Goal: Leave review/rating

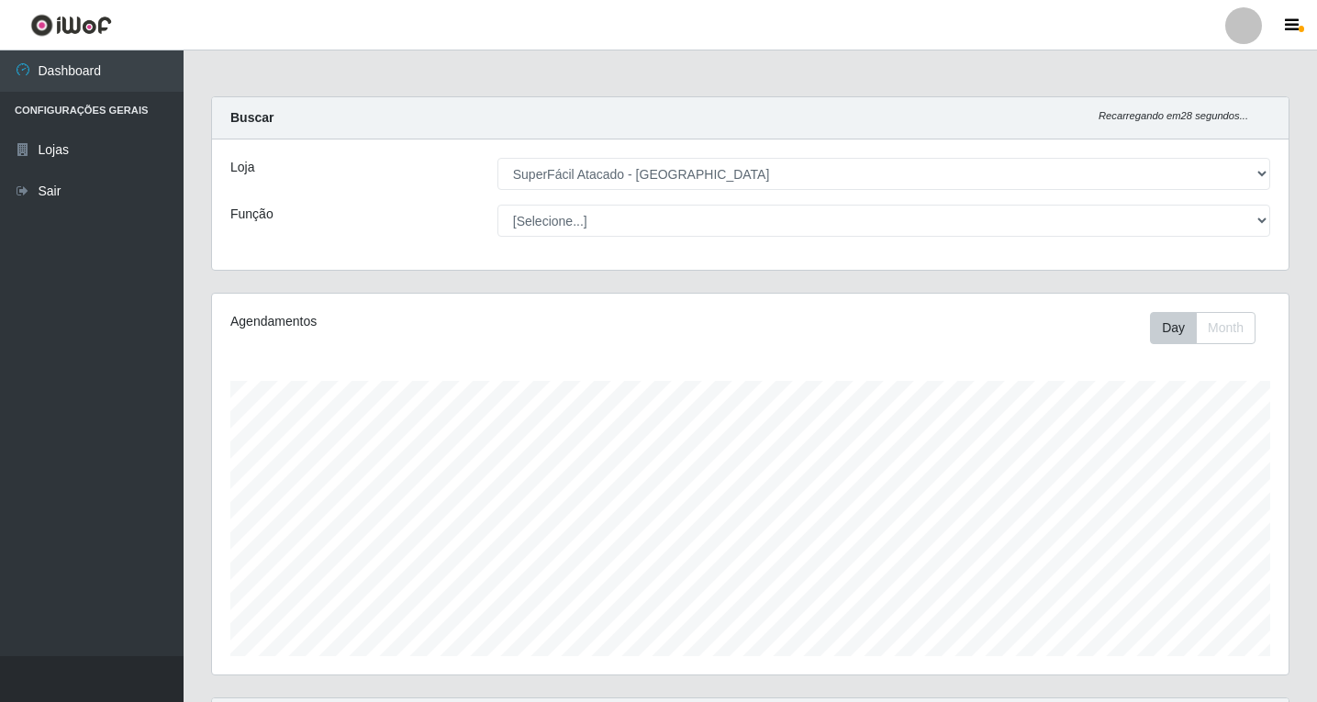
select select "503"
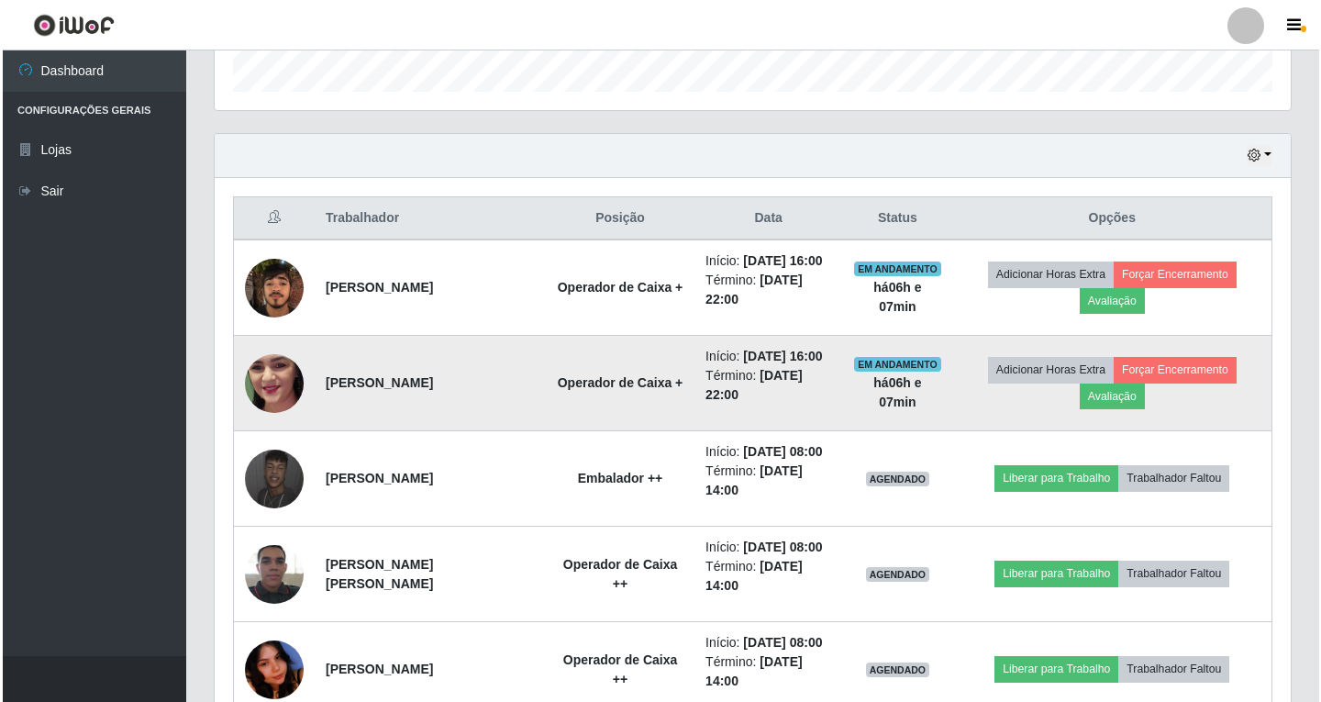
scroll to position [594, 0]
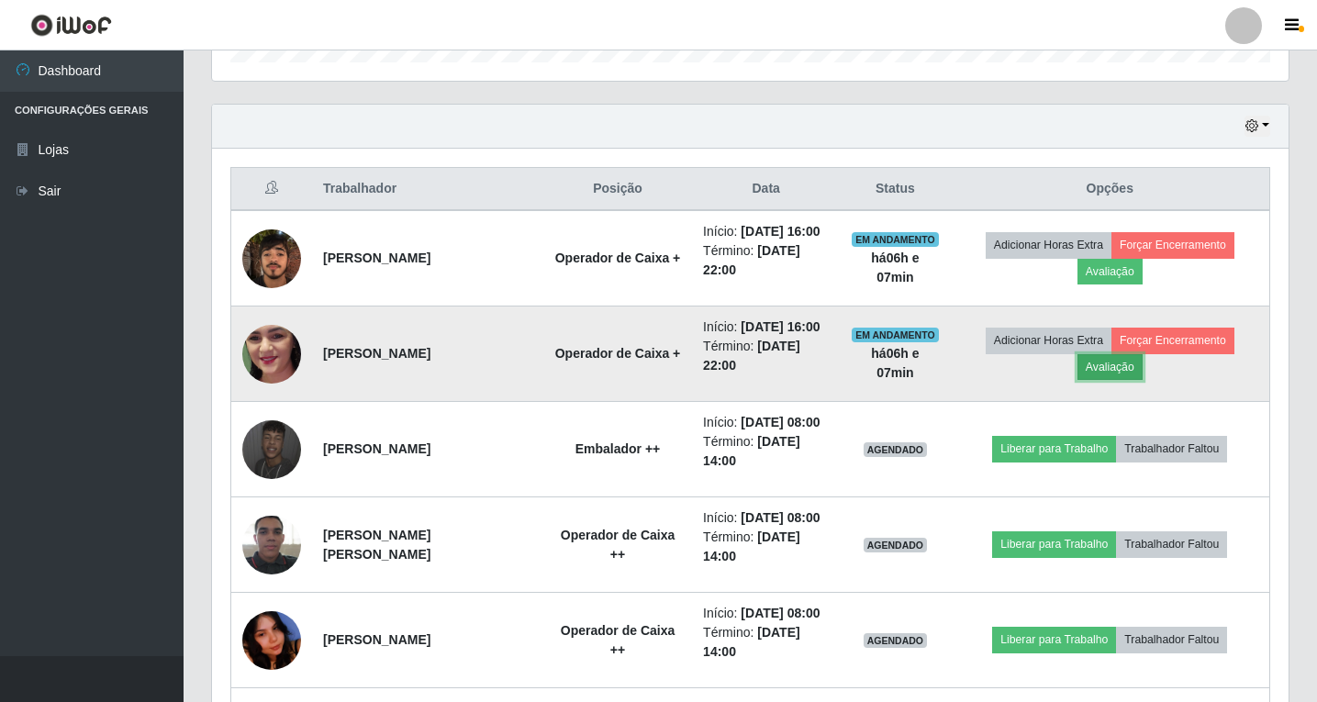
click at [1107, 372] on button "Avaliação" at bounding box center [1109, 367] width 65 height 26
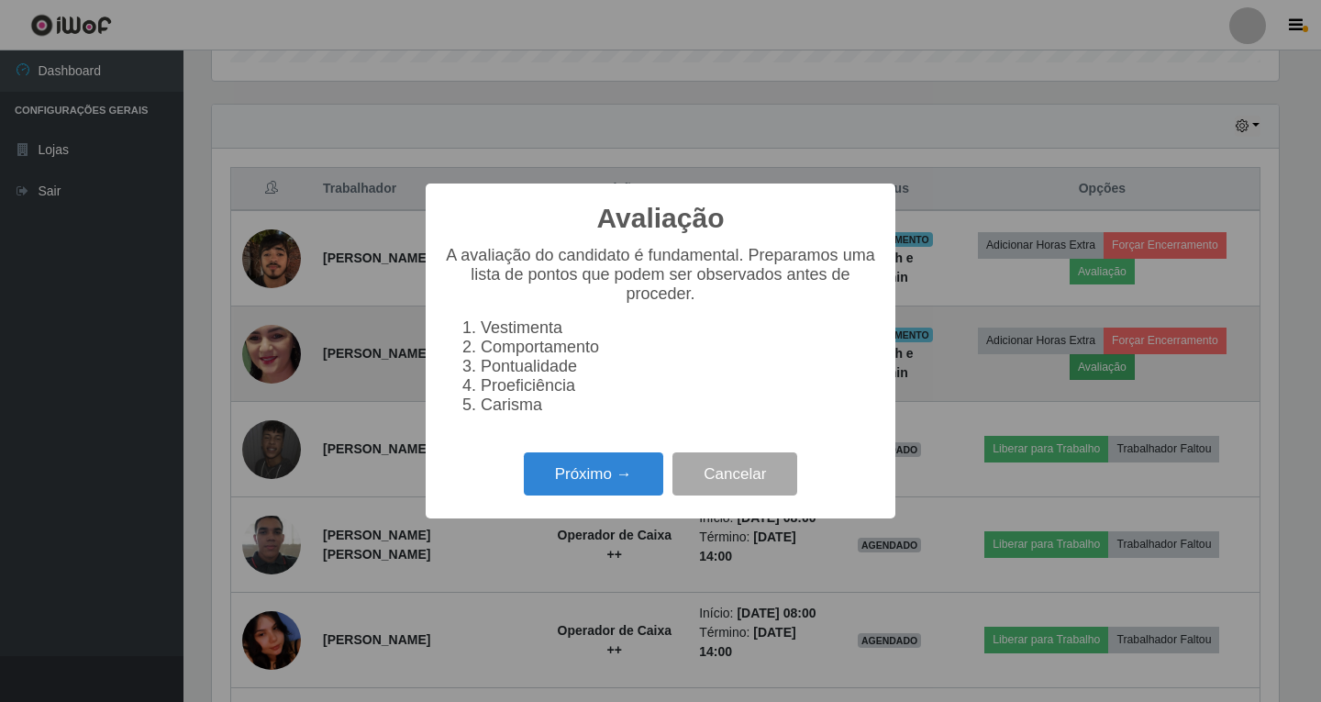
scroll to position [381, 1067]
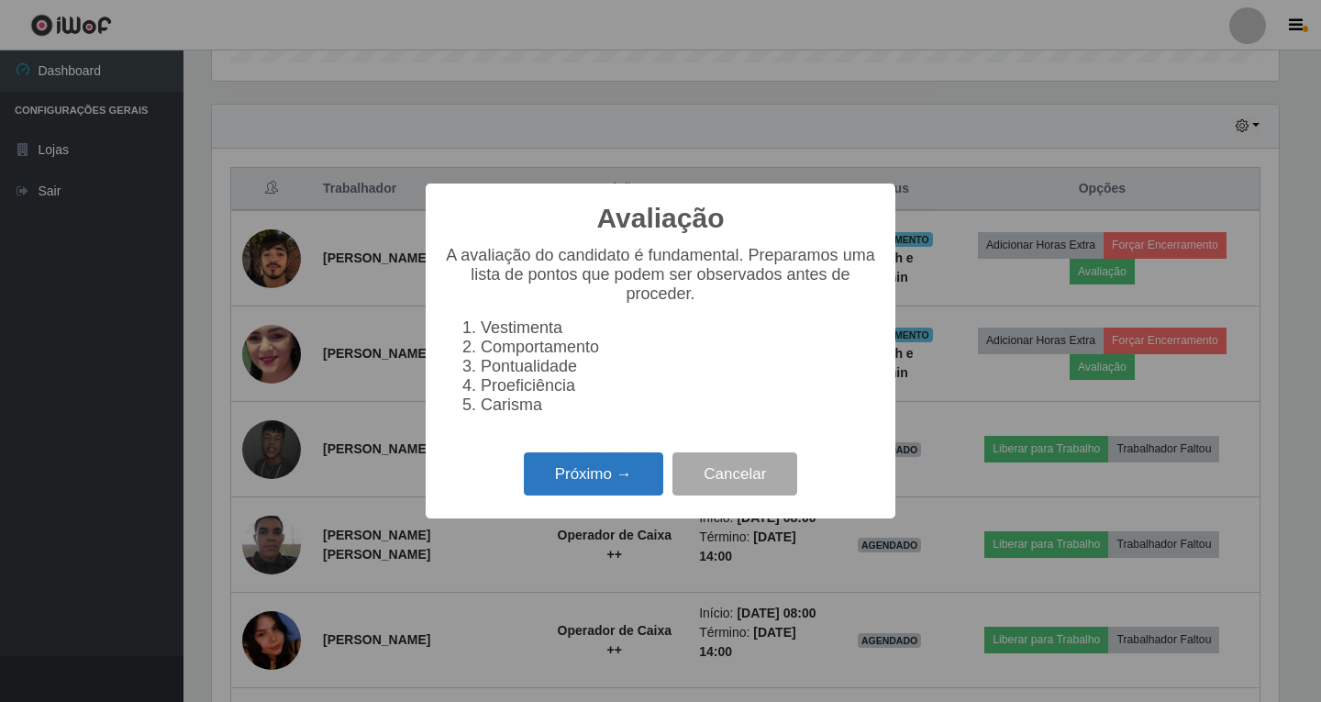
click at [579, 492] on button "Próximo →" at bounding box center [593, 473] width 139 height 43
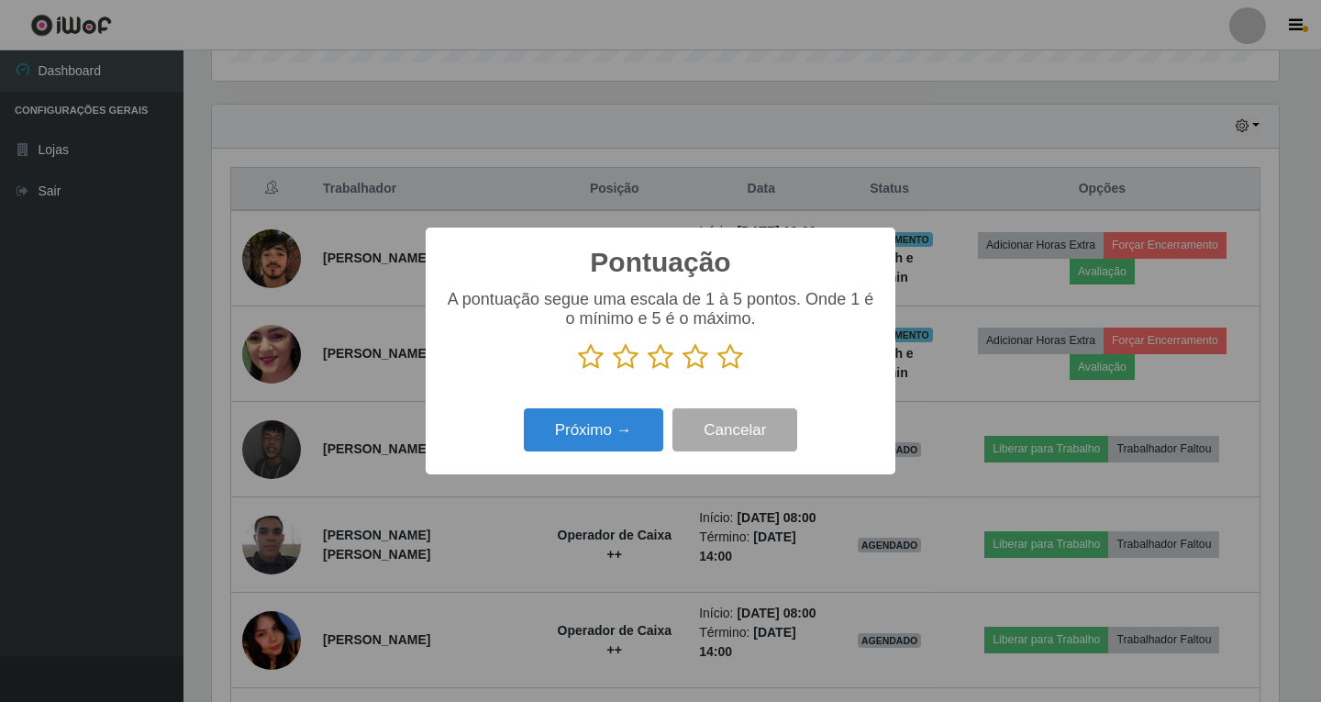
scroll to position [917106, 916420]
click at [659, 361] on icon at bounding box center [661, 357] width 26 height 28
click at [648, 371] on input "radio" at bounding box center [648, 371] width 0 height 0
click at [618, 432] on button "Próximo →" at bounding box center [593, 429] width 139 height 43
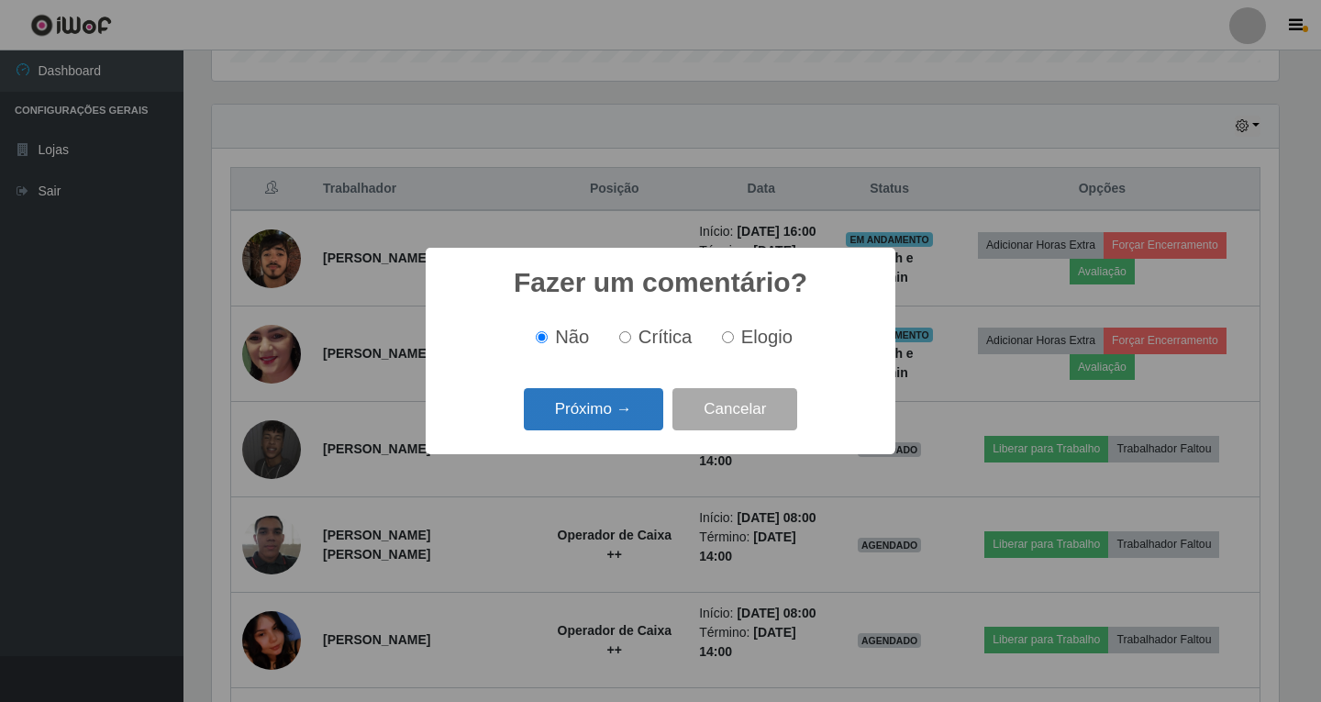
click at [604, 410] on button "Próximo →" at bounding box center [593, 409] width 139 height 43
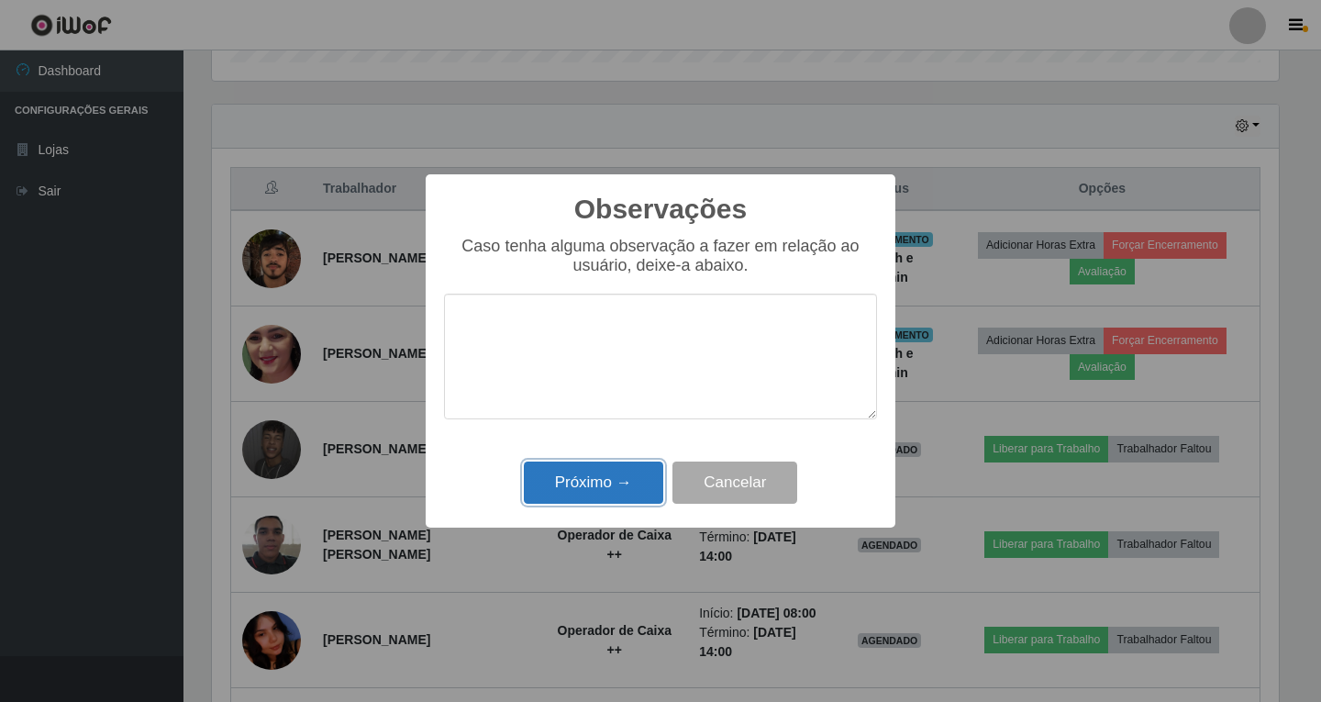
click at [595, 480] on button "Próximo →" at bounding box center [593, 482] width 139 height 43
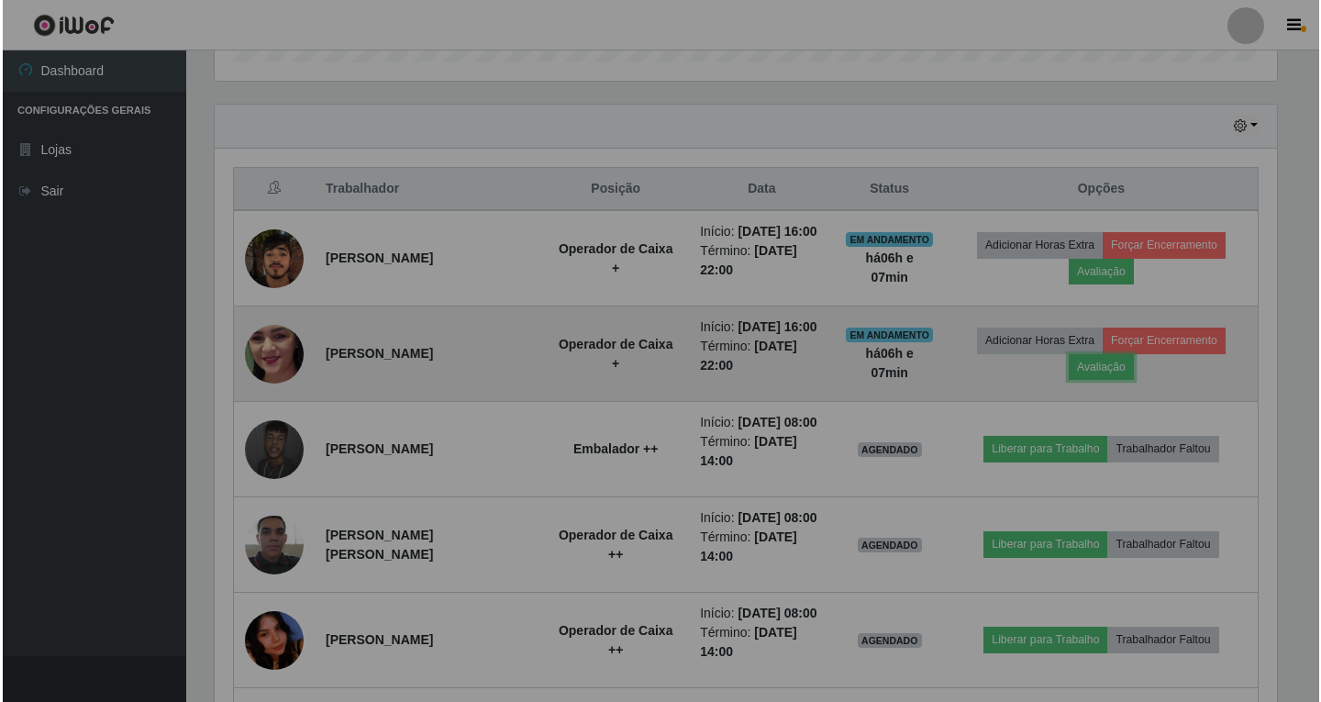
scroll to position [381, 1076]
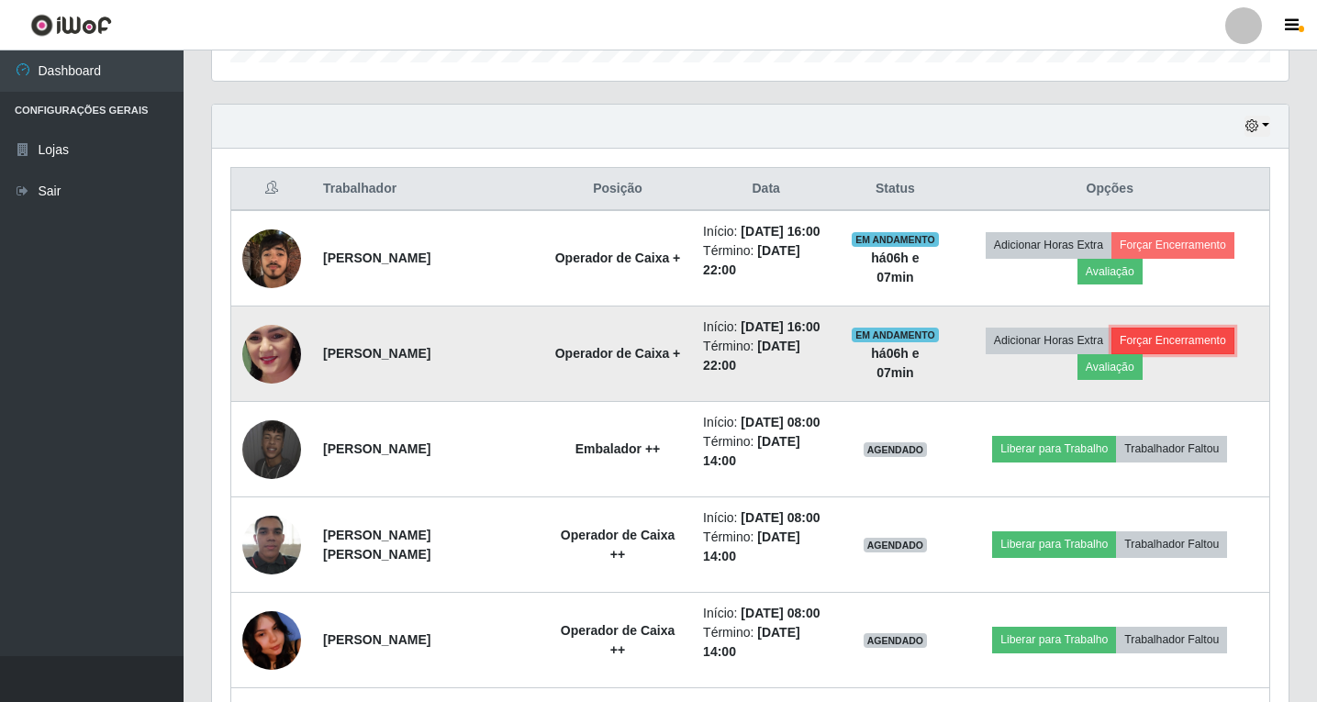
click at [1162, 339] on button "Forçar Encerramento" at bounding box center [1172, 341] width 123 height 26
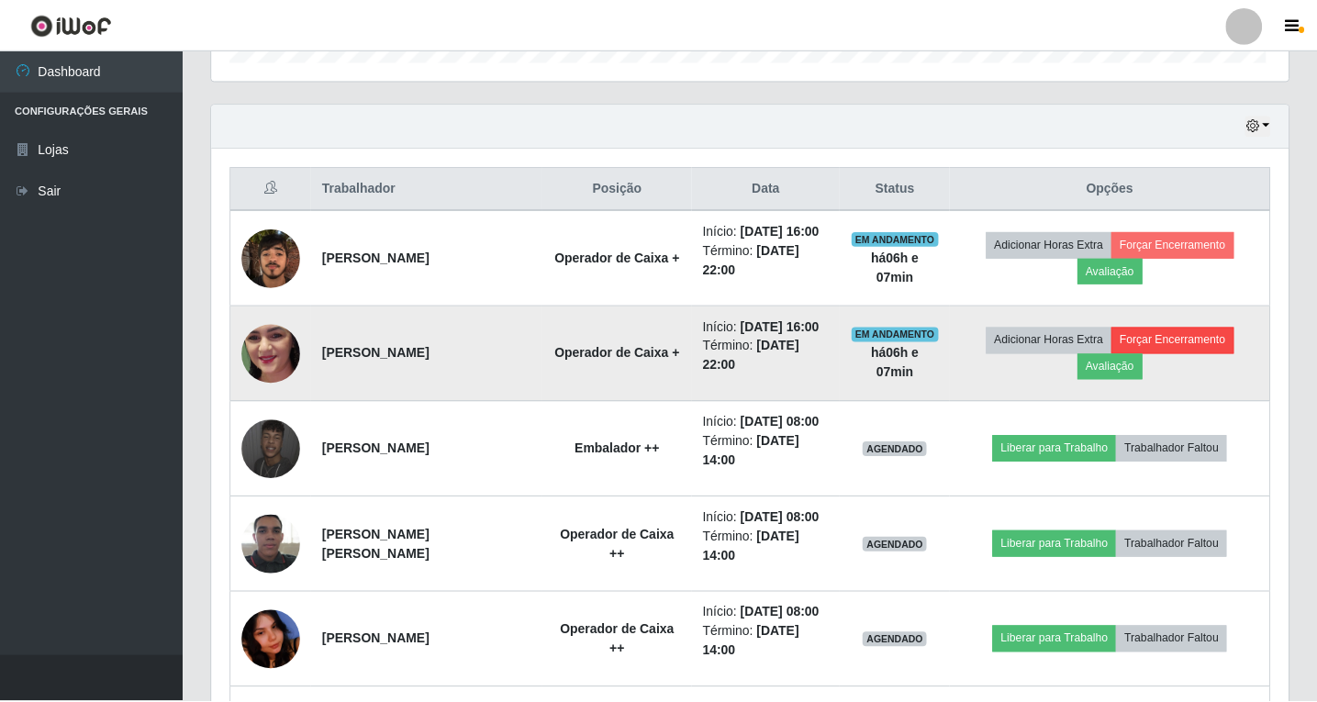
scroll to position [381, 1067]
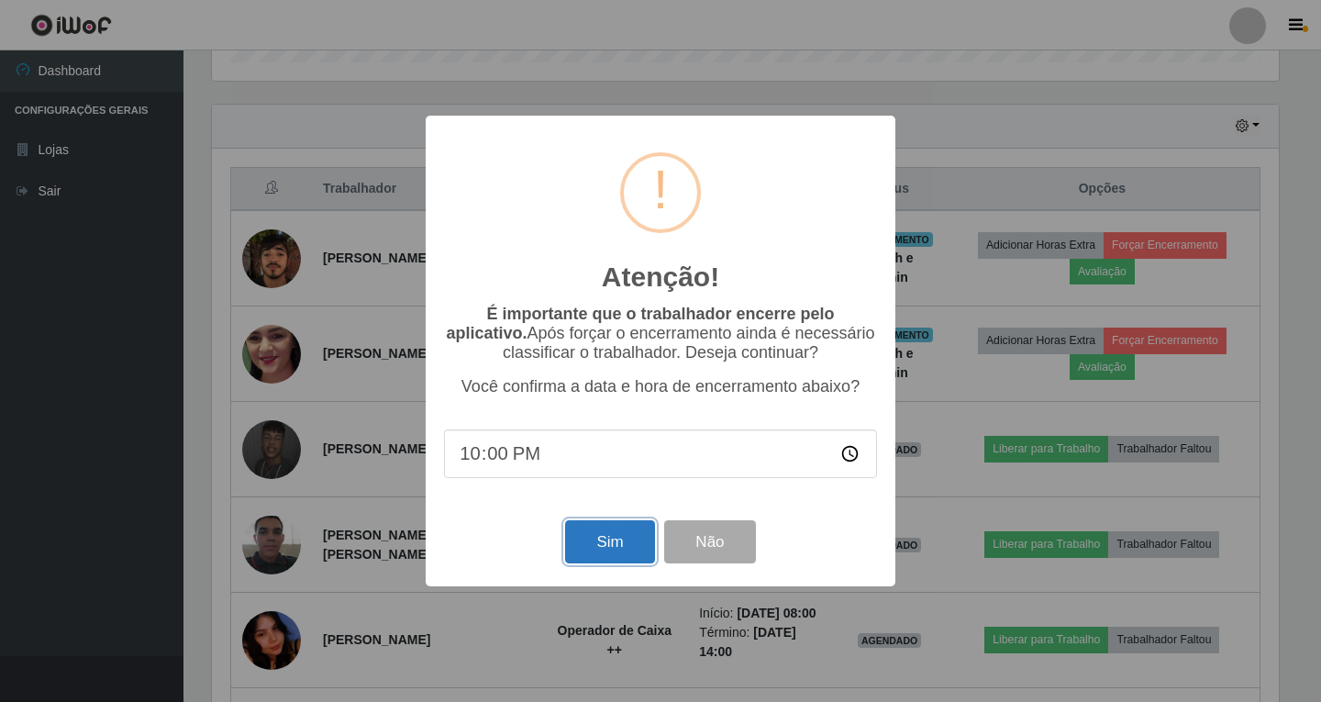
click at [591, 547] on button "Sim" at bounding box center [609, 541] width 89 height 43
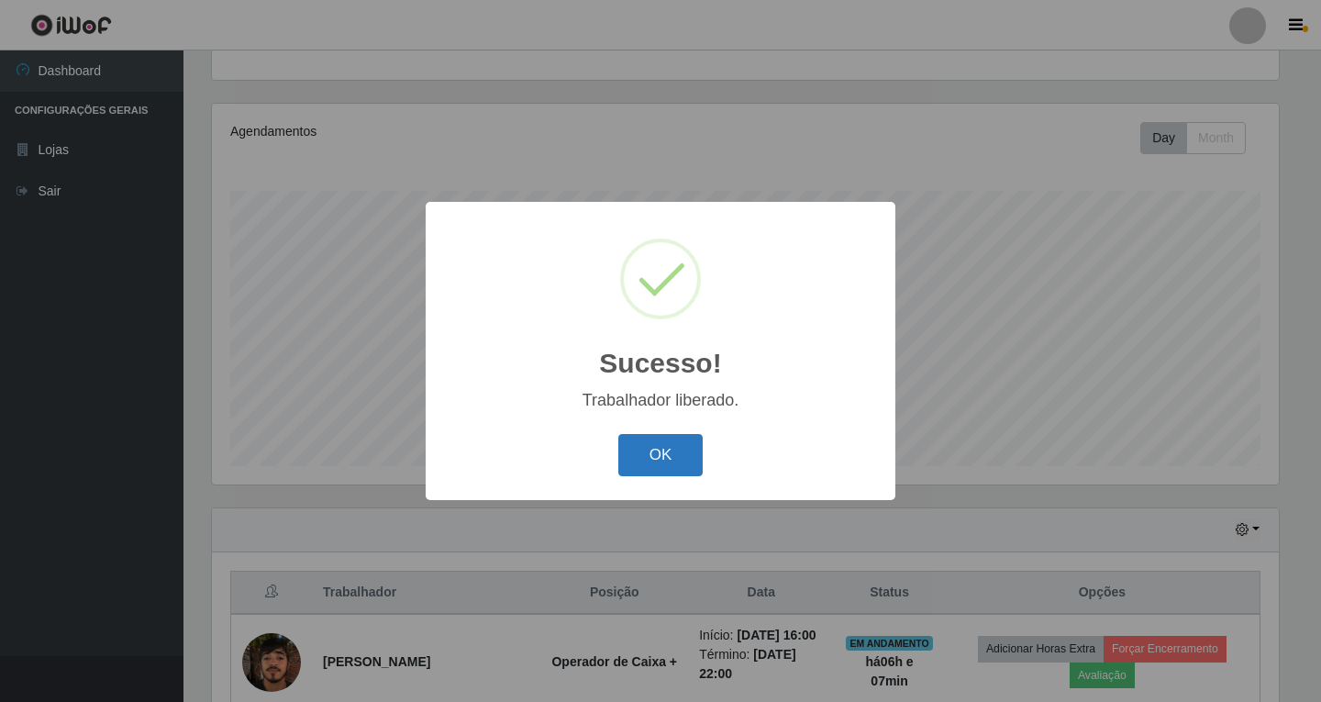
click at [661, 454] on button "OK" at bounding box center [660, 455] width 85 height 43
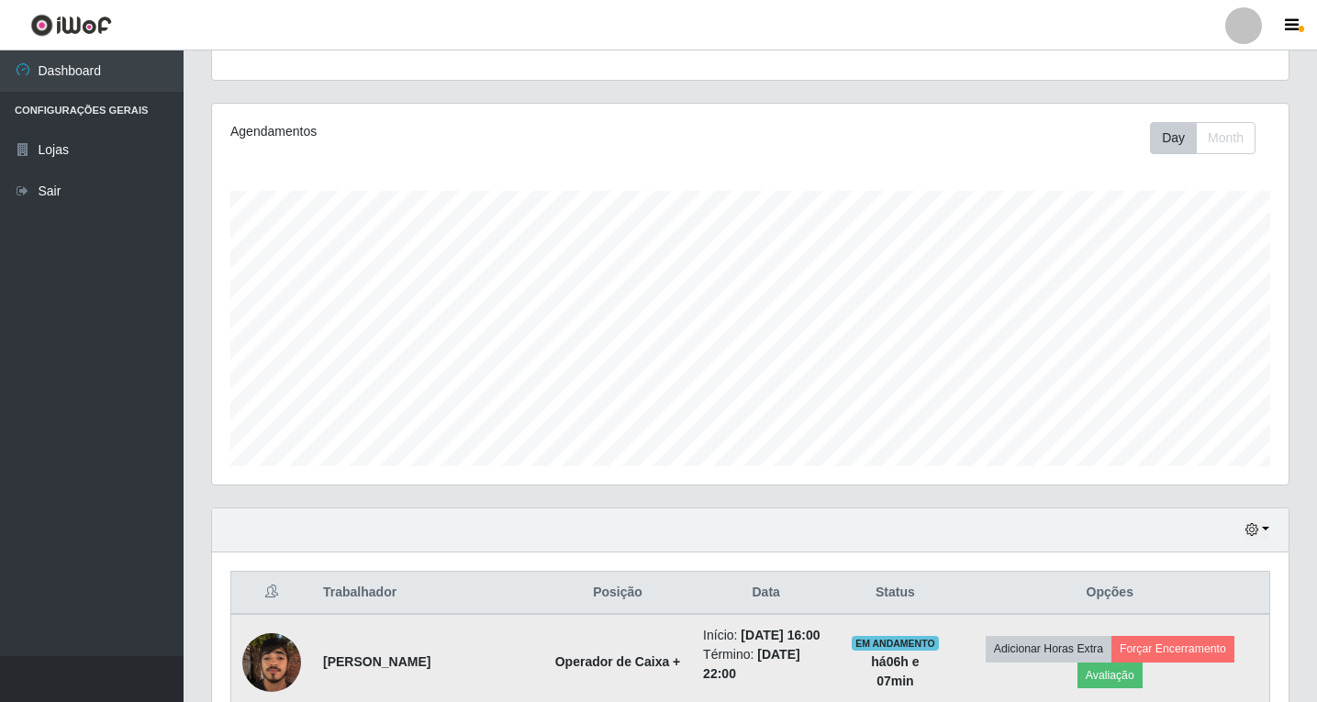
scroll to position [373, 0]
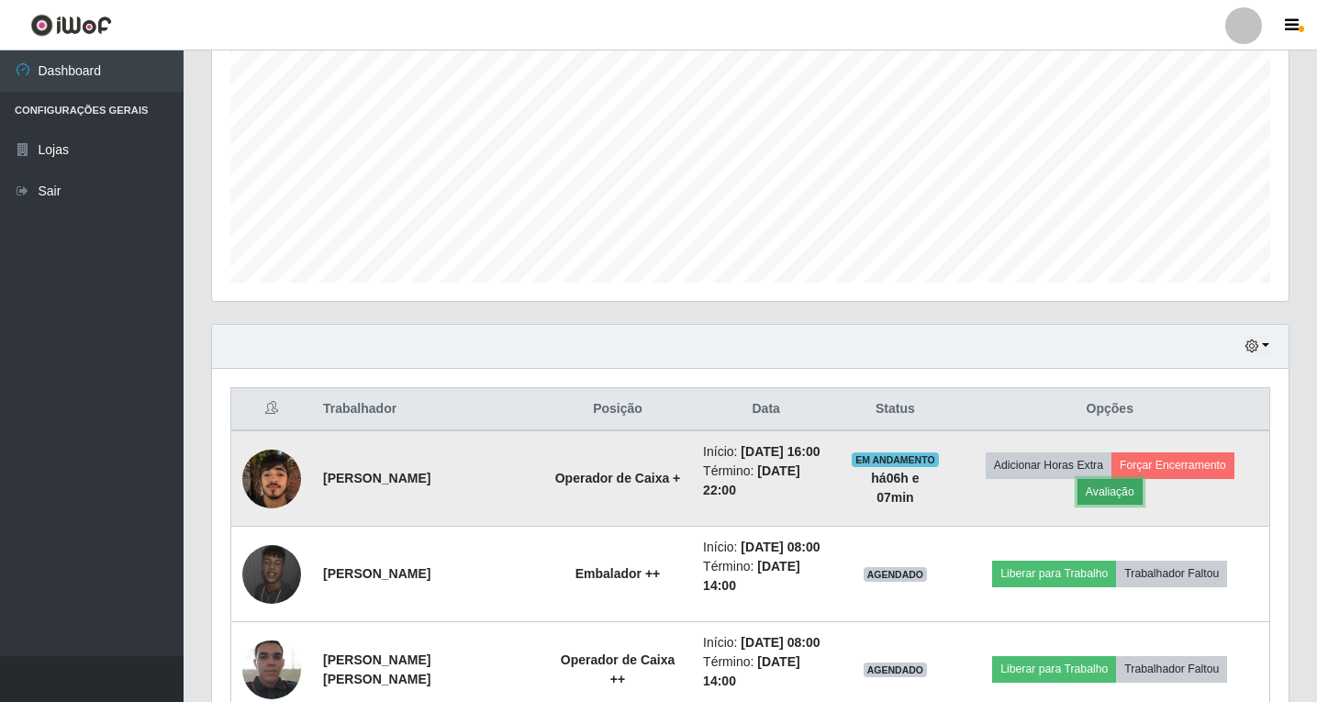
click at [1128, 491] on button "Avaliação" at bounding box center [1109, 492] width 65 height 26
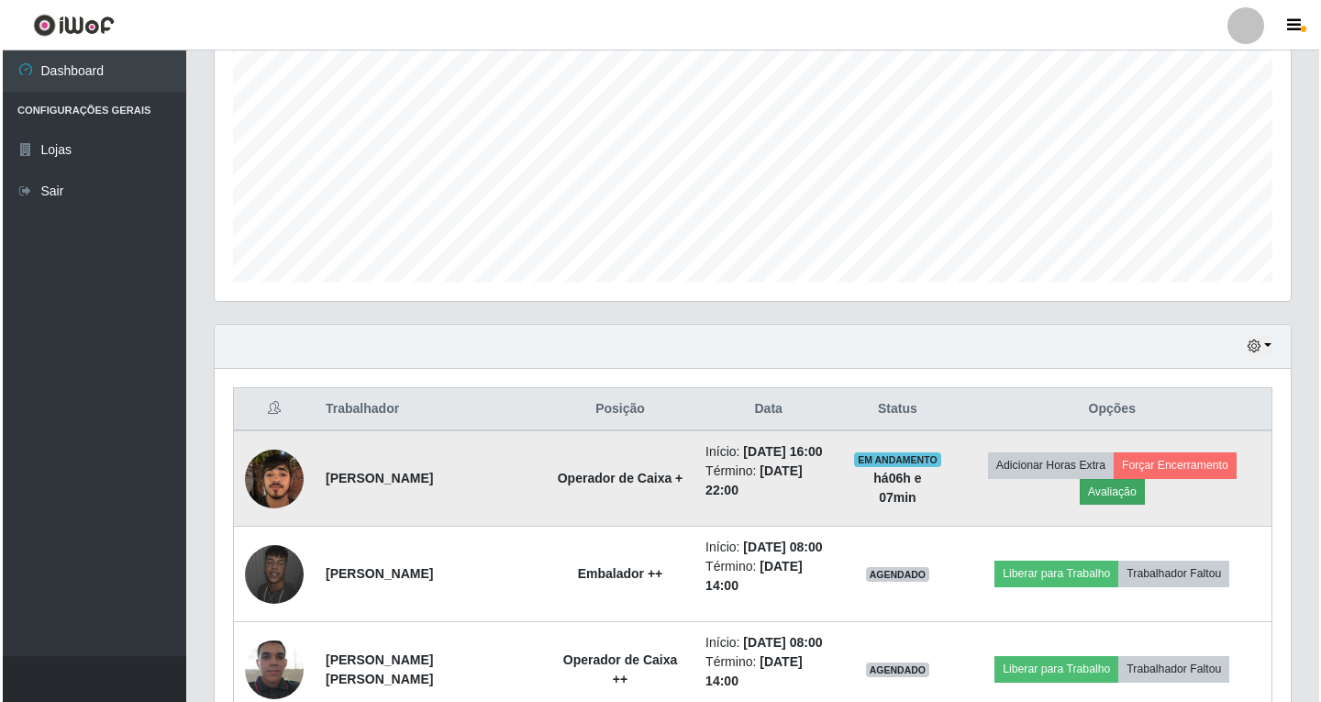
scroll to position [381, 1067]
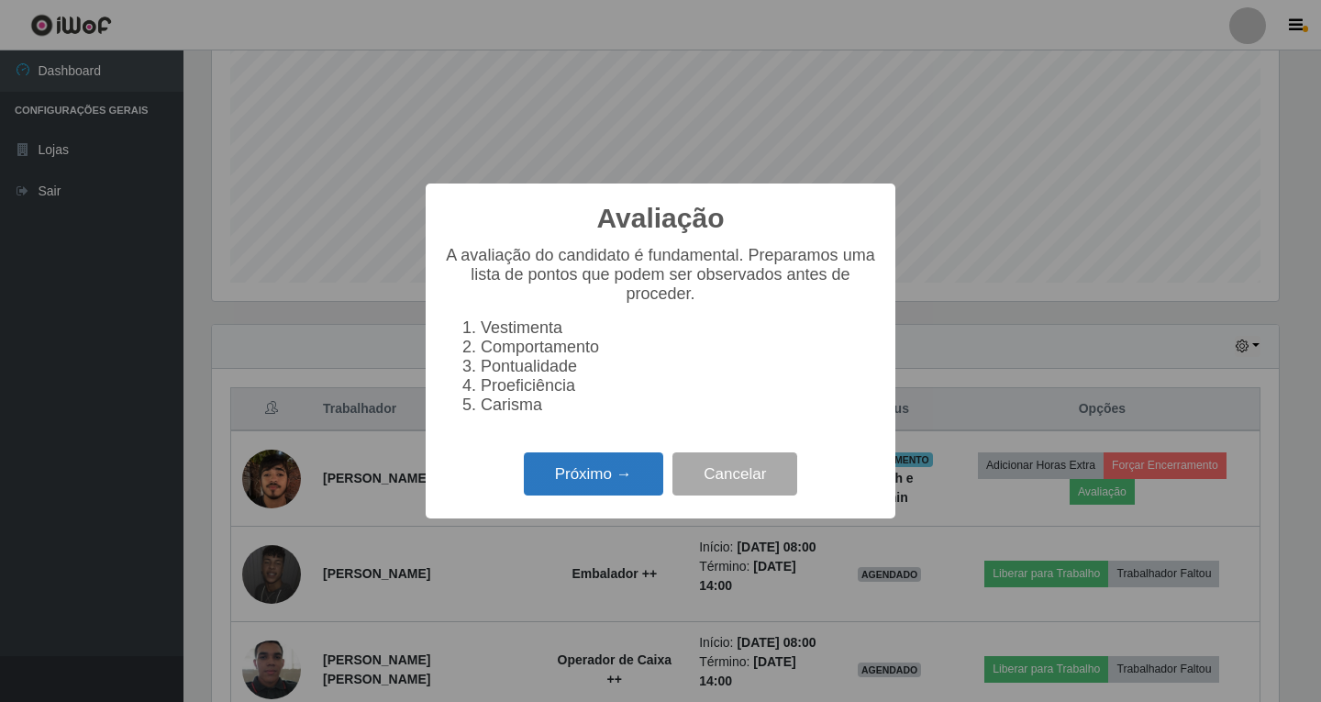
click at [610, 487] on button "Próximo →" at bounding box center [593, 473] width 139 height 43
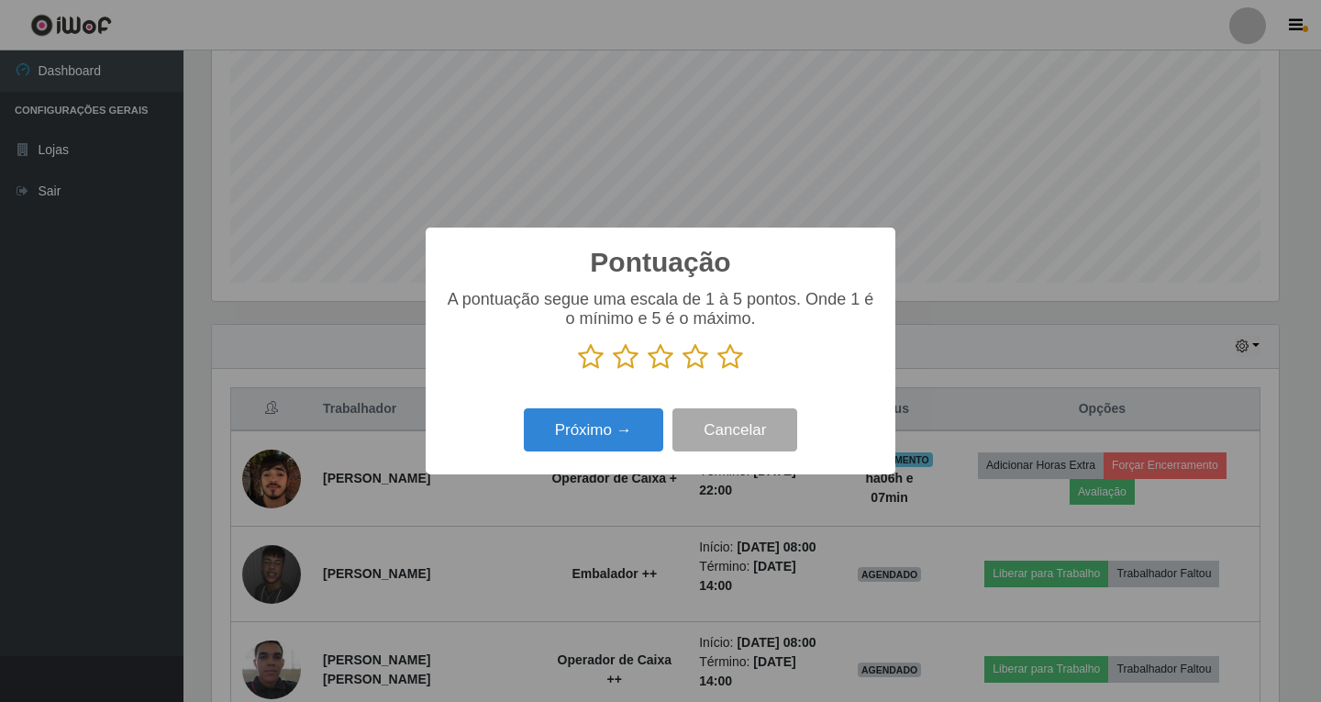
scroll to position [917106, 916420]
click at [693, 359] on icon at bounding box center [696, 357] width 26 height 28
click at [683, 371] on input "radio" at bounding box center [683, 371] width 0 height 0
click at [591, 439] on button "Próximo →" at bounding box center [593, 429] width 139 height 43
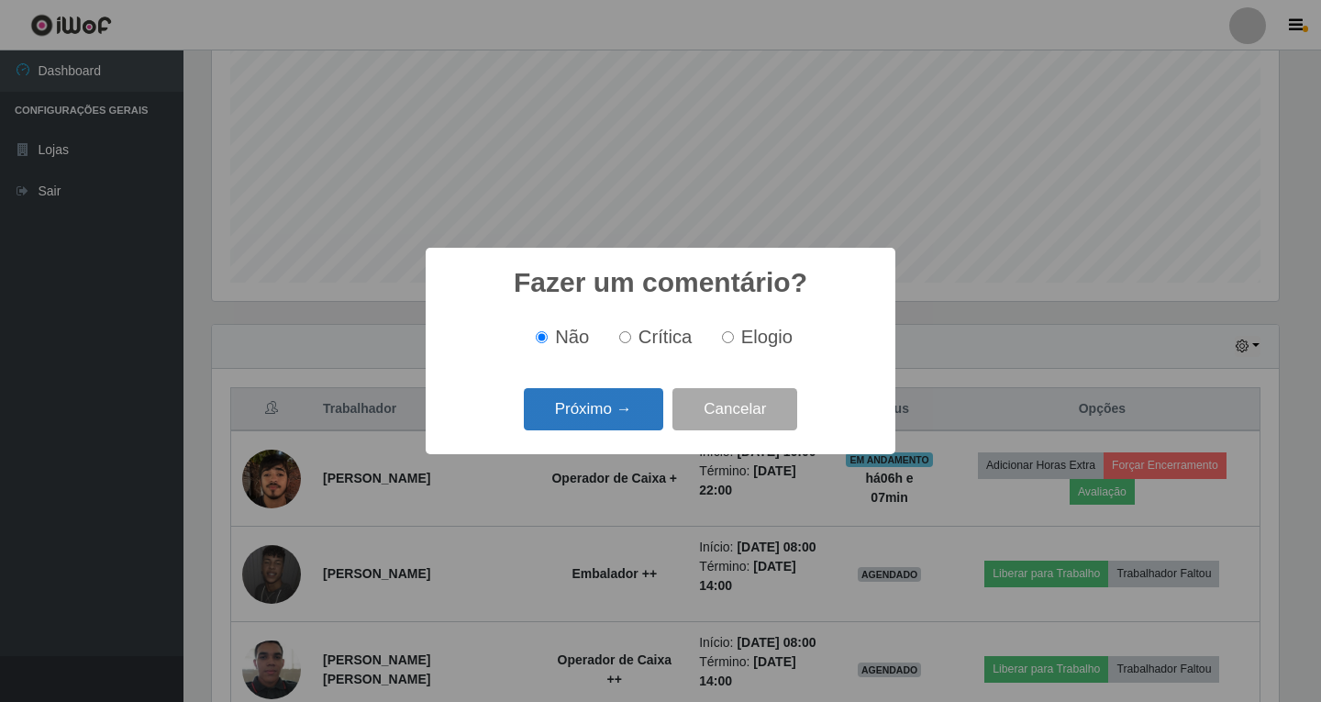
click at [627, 414] on button "Próximo →" at bounding box center [593, 409] width 139 height 43
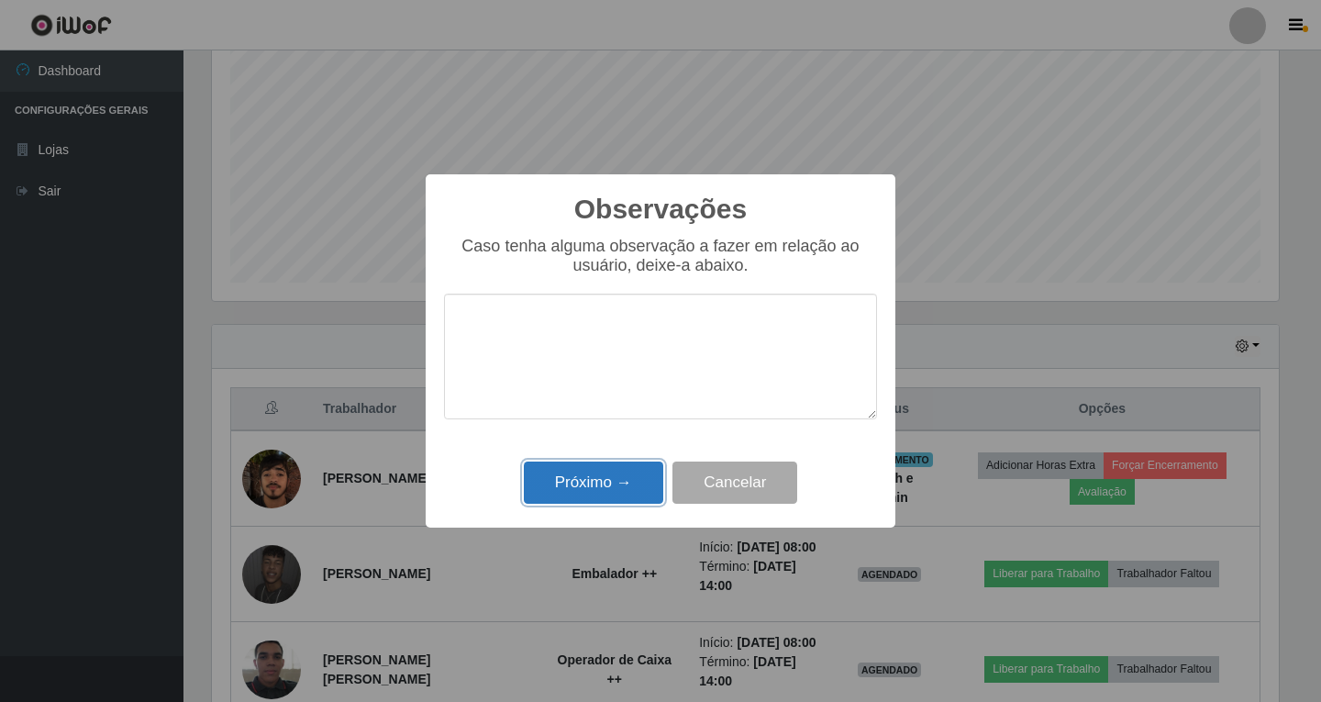
click at [571, 480] on button "Próximo →" at bounding box center [593, 482] width 139 height 43
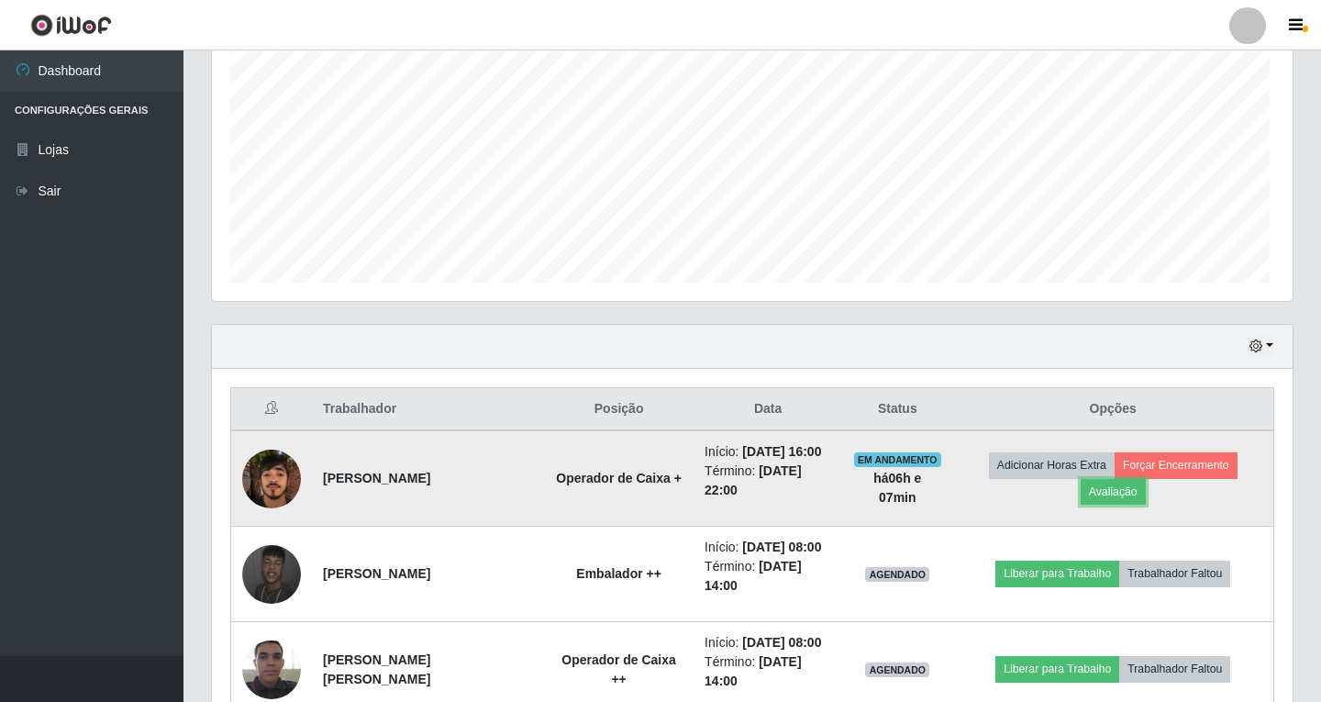
scroll to position [381, 1076]
click at [1158, 461] on button "Forçar Encerramento" at bounding box center [1172, 465] width 123 height 26
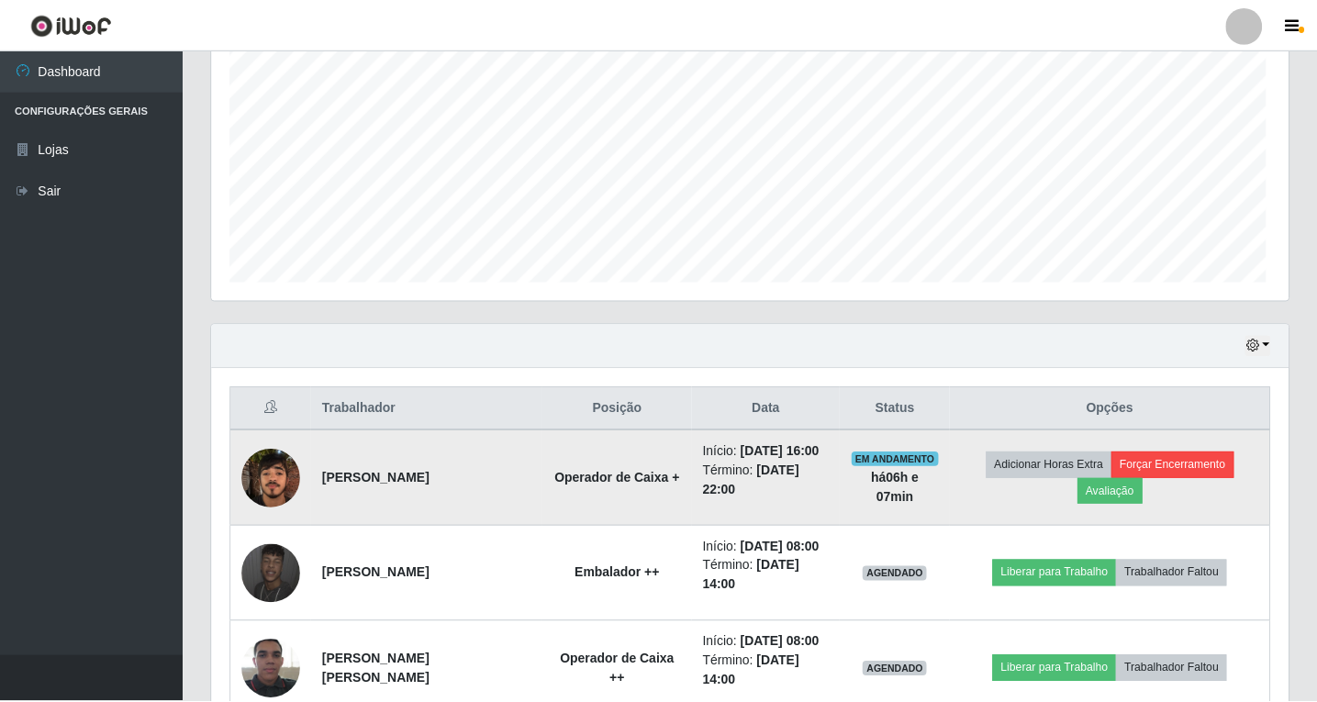
scroll to position [381, 1067]
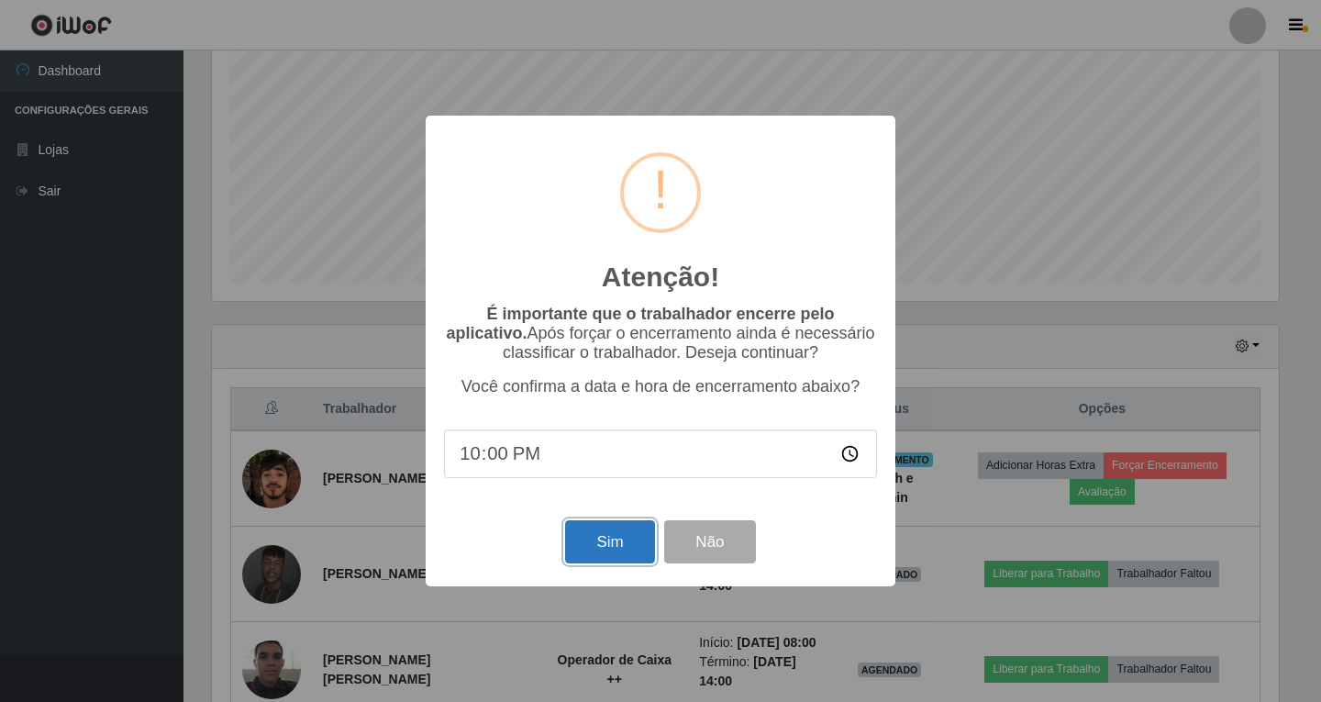
click at [597, 544] on button "Sim" at bounding box center [609, 541] width 89 height 43
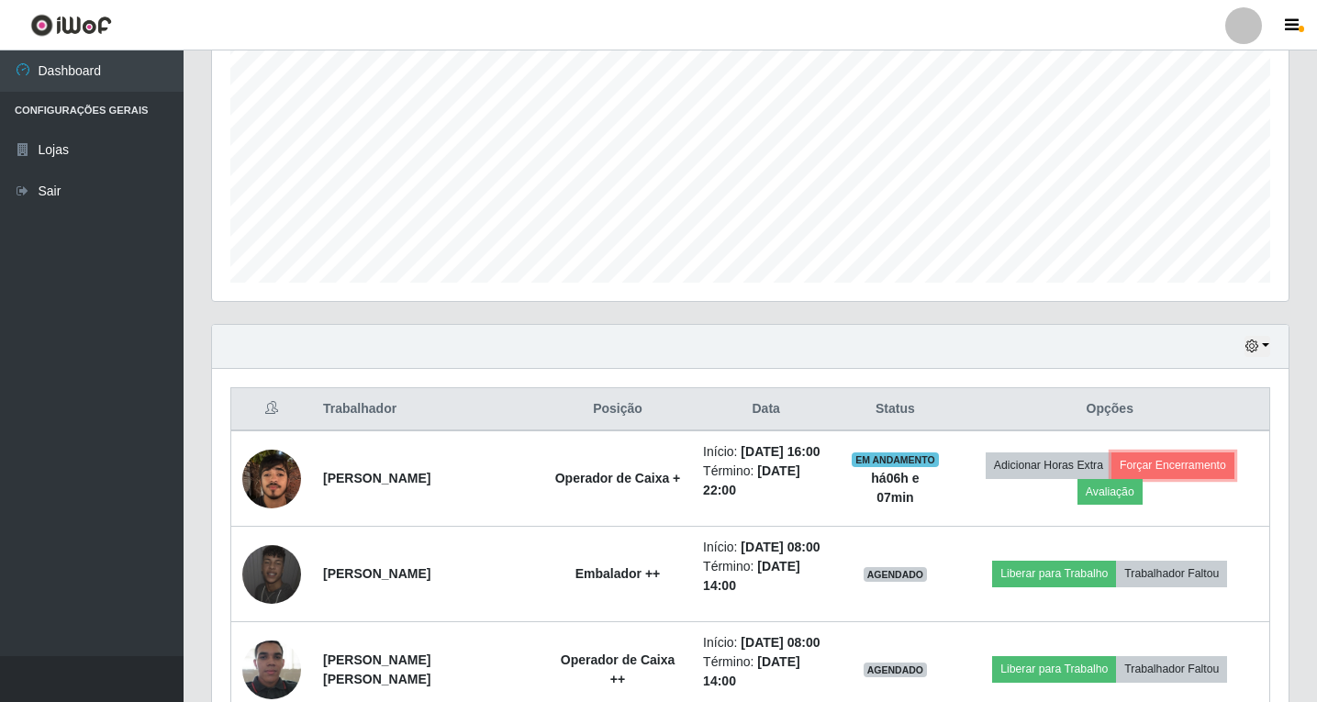
scroll to position [0, 0]
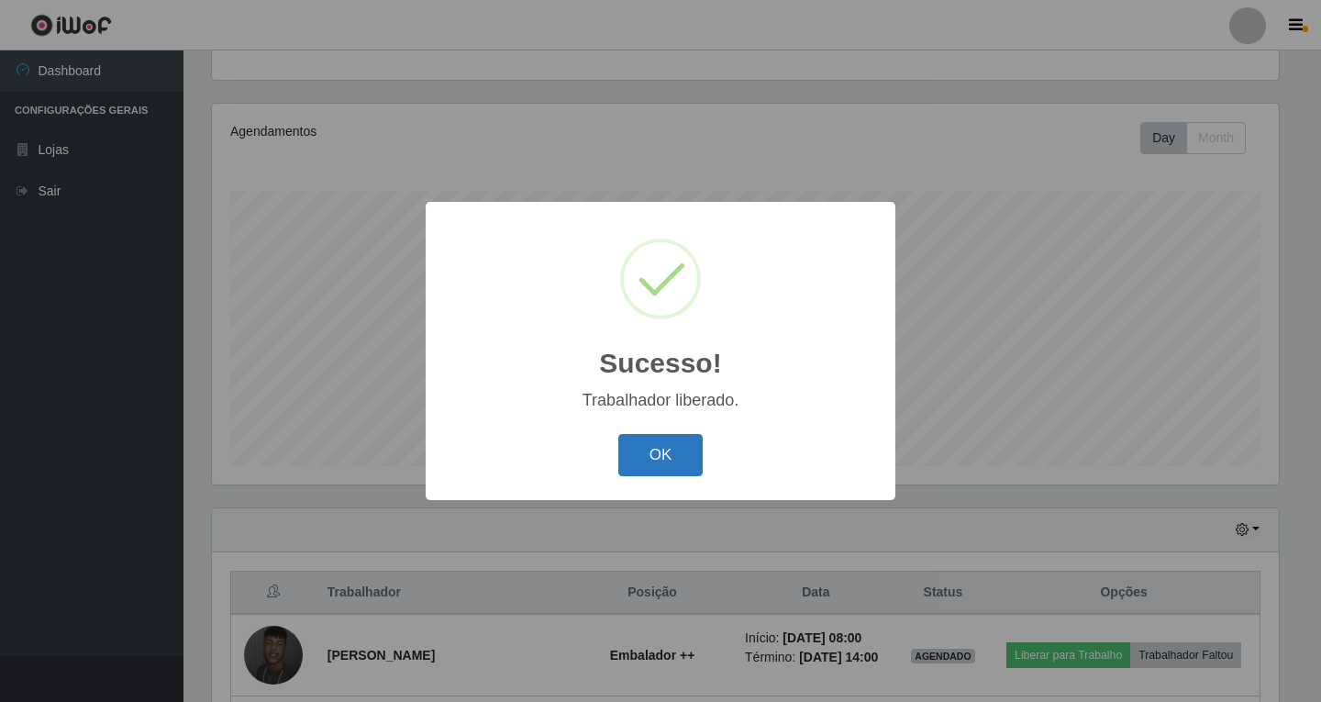
click at [683, 461] on button "OK" at bounding box center [660, 455] width 85 height 43
